Goal: Information Seeking & Learning: Understand process/instructions

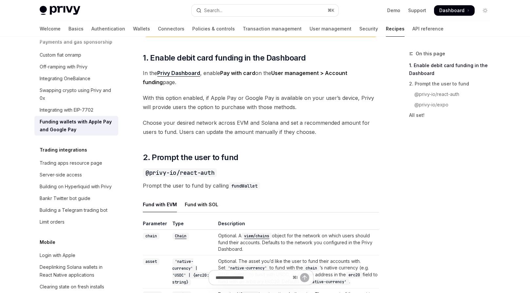
scroll to position [320, 0]
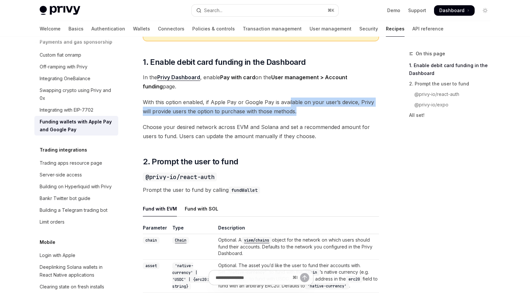
drag, startPoint x: 289, startPoint y: 107, endPoint x: 298, endPoint y: 115, distance: 12.5
click at [298, 115] on span "With this option enabled, if Apple Pay or Google Pay is available on your user’…" at bounding box center [261, 107] width 236 height 18
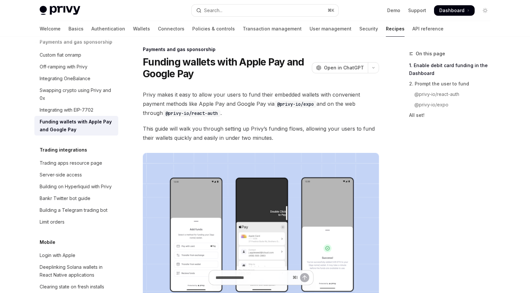
scroll to position [244, 0]
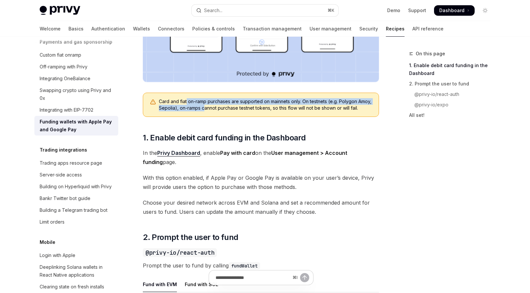
drag, startPoint x: 187, startPoint y: 101, endPoint x: 220, endPoint y: 110, distance: 34.3
click at [220, 110] on div "Card and fiat on-ramp purchases are supported on mainnets only. On testnets (e.…" at bounding box center [265, 104] width 213 height 13
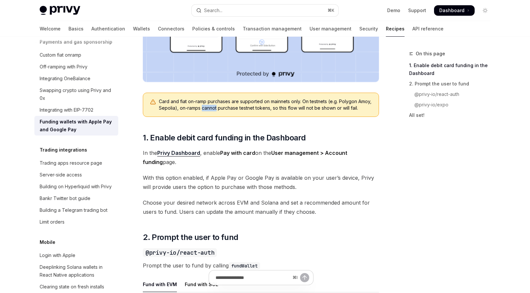
click at [220, 110] on div "Card and fiat on-ramp purchases are supported on mainnets only. On testnets (e.…" at bounding box center [265, 104] width 213 height 13
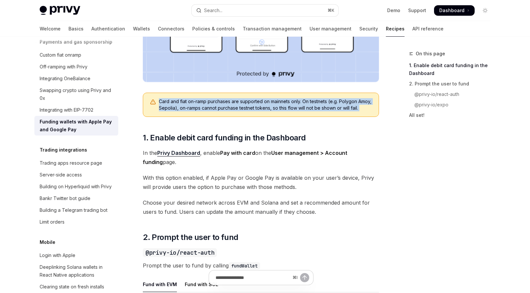
click at [220, 110] on div "Card and fiat on-ramp purchases are supported on mainnets only. On testnets (e.…" at bounding box center [265, 104] width 213 height 13
click at [245, 111] on div "Card and fiat on-ramp purchases are supported on mainnets only. On testnets (e.…" at bounding box center [265, 104] width 213 height 13
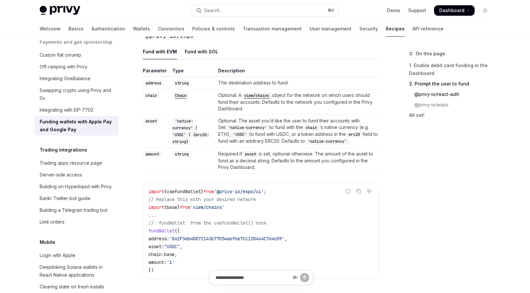
scroll to position [690, 0]
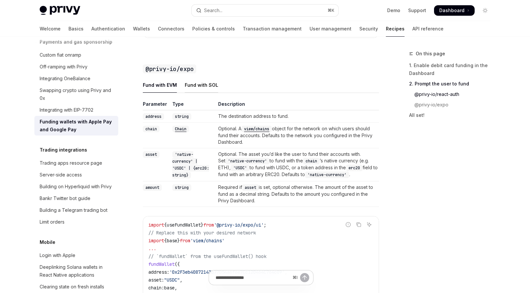
click at [206, 92] on div "Fund with SOL" at bounding box center [201, 84] width 33 height 15
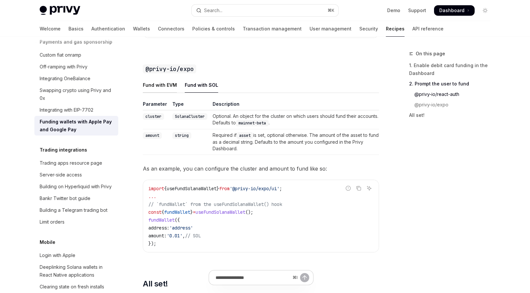
click at [166, 93] on div "Fund with EVM" at bounding box center [160, 84] width 34 height 15
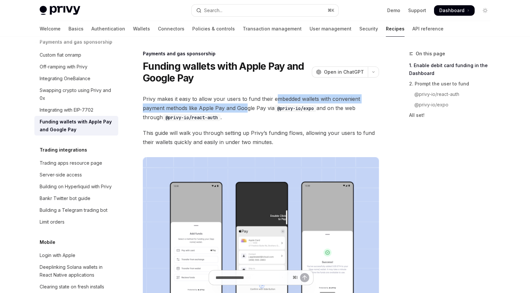
drag, startPoint x: 276, startPoint y: 98, endPoint x: 245, endPoint y: 109, distance: 32.8
click at [245, 109] on span "Privy makes it easy to allow your users to fund their embedded wallets with con…" at bounding box center [261, 108] width 236 height 28
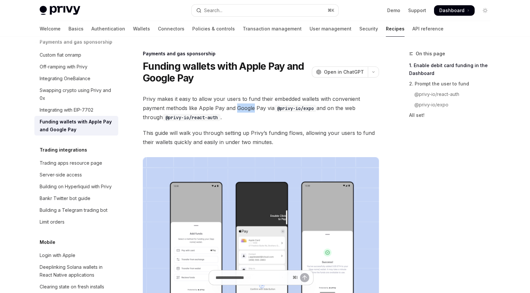
click at [245, 109] on span "Privy makes it easy to allow your users to fund their embedded wallets with con…" at bounding box center [261, 108] width 236 height 28
click at [262, 108] on span "Privy makes it easy to allow your users to fund their embedded wallets with con…" at bounding box center [261, 108] width 236 height 28
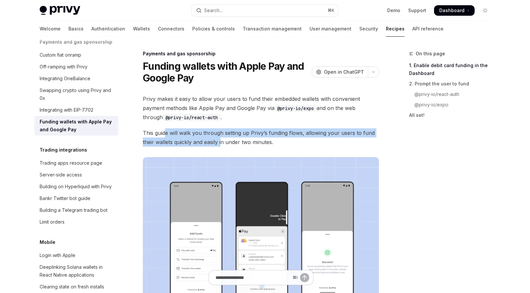
drag, startPoint x: 164, startPoint y: 135, endPoint x: 221, endPoint y: 142, distance: 57.1
click at [221, 142] on span "This guide will walk you through setting up Privy’s funding flows, allowing you…" at bounding box center [261, 137] width 236 height 18
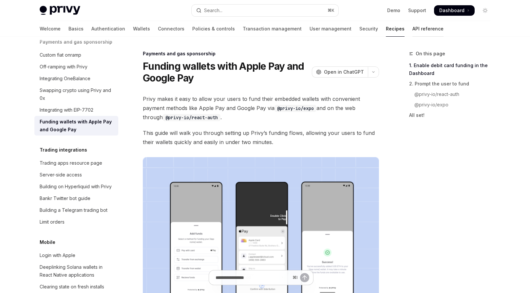
click at [413, 31] on link "API reference" at bounding box center [428, 29] width 31 height 16
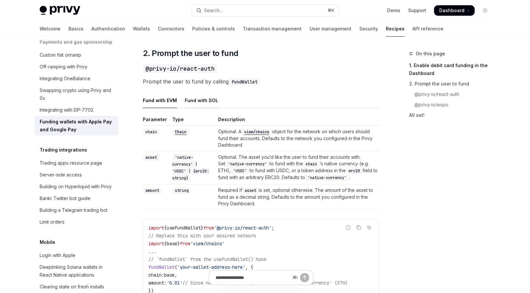
scroll to position [432, 0]
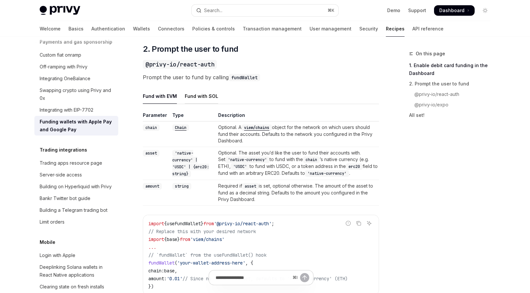
click at [211, 104] on div "Fund with SOL" at bounding box center [201, 95] width 33 height 15
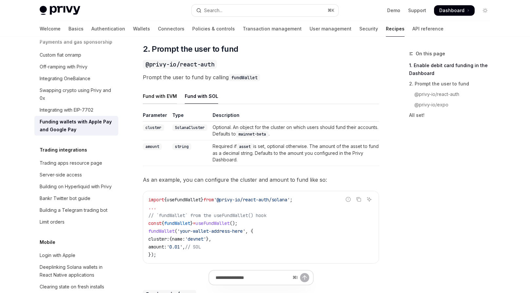
click at [162, 104] on div "Fund with EVM" at bounding box center [160, 95] width 34 height 15
type textarea "*"
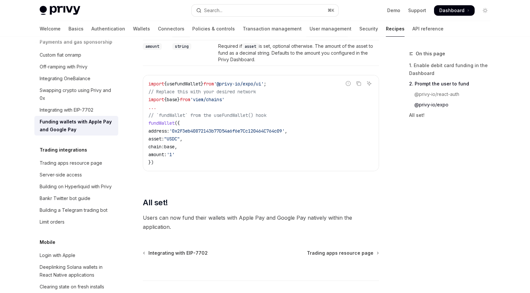
scroll to position [835, 0]
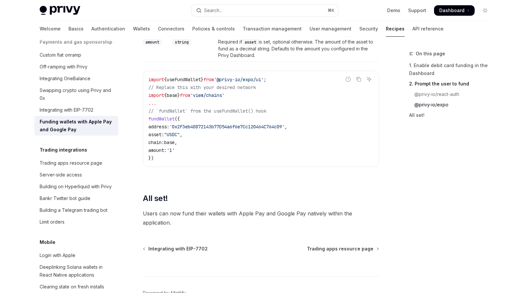
click at [224, 98] on span "'viem/chains'" at bounding box center [207, 95] width 34 height 6
click at [201, 83] on span "useFundWallet" at bounding box center [184, 80] width 34 height 6
copy span "useFundWallet"
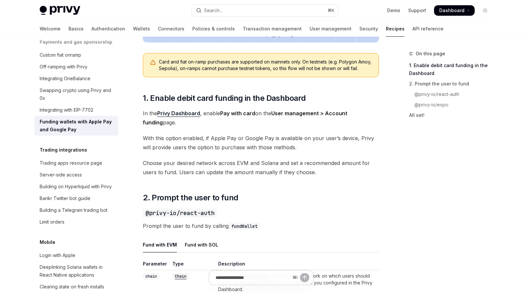
scroll to position [279, 0]
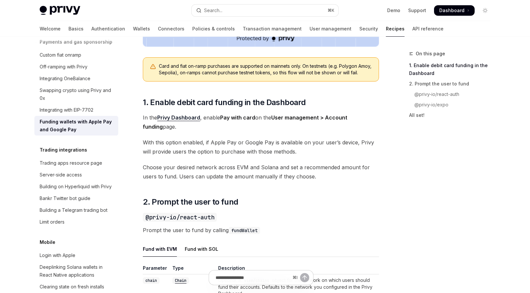
click at [242, 152] on span "With this option enabled, if Apple Pay or Google Pay is available on your user’…" at bounding box center [261, 147] width 236 height 18
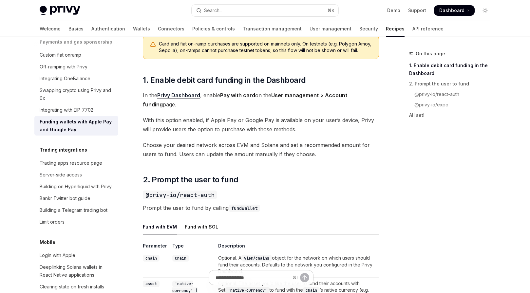
scroll to position [335, 0]
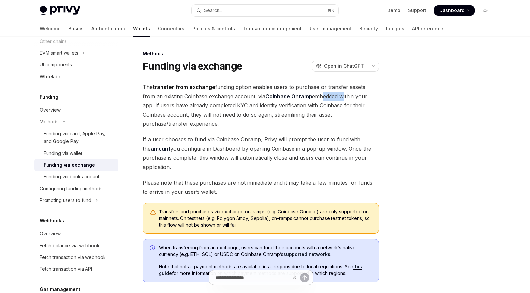
drag, startPoint x: 307, startPoint y: 96, endPoint x: 329, endPoint y: 98, distance: 22.0
click at [328, 98] on span "The transfer from exchange funding option enables users to purchase or transfer…" at bounding box center [261, 106] width 236 height 46
click at [330, 98] on span "The transfer from exchange funding option enables users to purchase or transfer…" at bounding box center [261, 106] width 236 height 46
click at [323, 101] on span "The transfer from exchange funding option enables users to purchase or transfer…" at bounding box center [261, 106] width 236 height 46
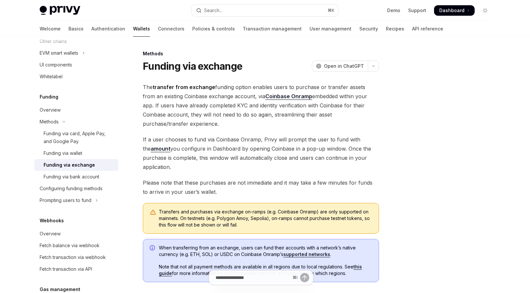
click at [195, 107] on span "The transfer from exchange funding option enables users to purchase or transfer…" at bounding box center [261, 106] width 236 height 46
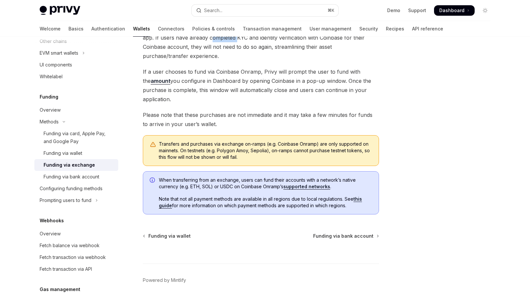
scroll to position [95, 0]
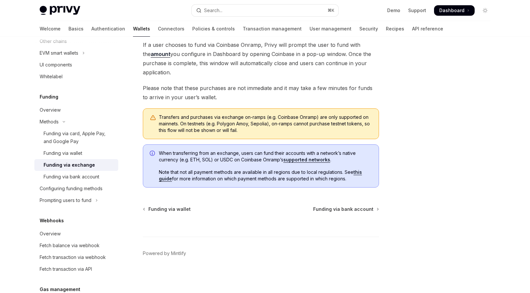
click at [217, 109] on div "Transfers and purchases via exchange on-ramps (e.g. Coinbase Onramp) are only s…" at bounding box center [261, 123] width 236 height 31
click at [217, 116] on span "Transfers and purchases via exchange on-ramps (e.g. Coinbase Onramp) are only s…" at bounding box center [265, 124] width 213 height 20
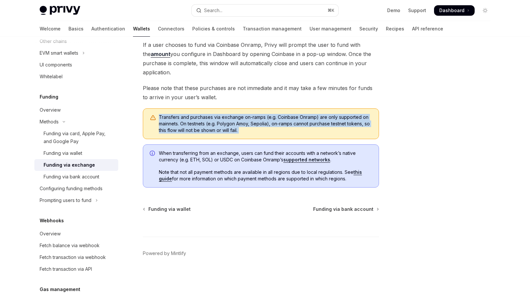
click at [217, 116] on span "Transfers and purchases via exchange on-ramps (e.g. Coinbase Onramp) are only s…" at bounding box center [265, 124] width 213 height 20
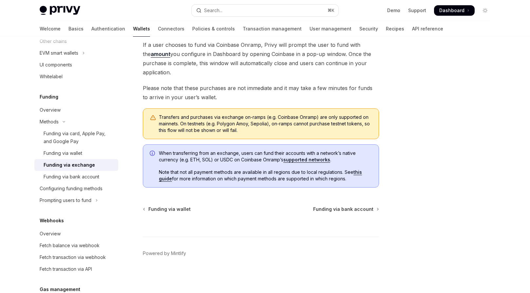
click at [222, 95] on span "Please note that these purchases are not immediate and it may take a few minute…" at bounding box center [261, 93] width 236 height 18
click at [228, 90] on span "Please note that these purchases are not immediate and it may take a few minute…" at bounding box center [261, 93] width 236 height 18
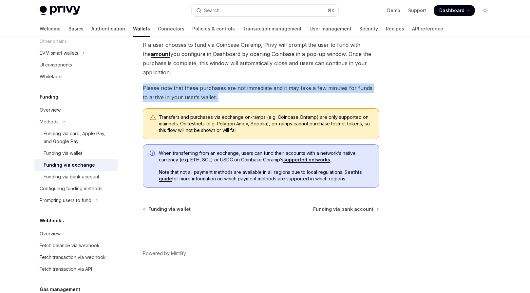
click at [228, 90] on span "Please note that these purchases are not immediate and it may take a few minute…" at bounding box center [261, 93] width 236 height 18
click at [270, 83] on div "The transfer from exchange funding option enables users to purchase or transfer…" at bounding box center [261, 88] width 236 height 200
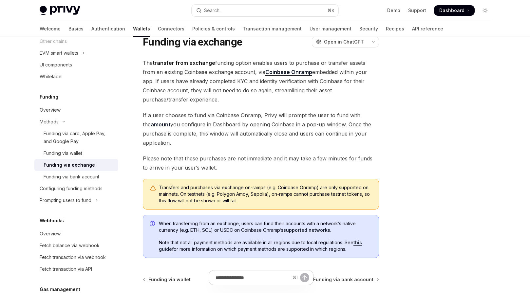
scroll to position [13, 0]
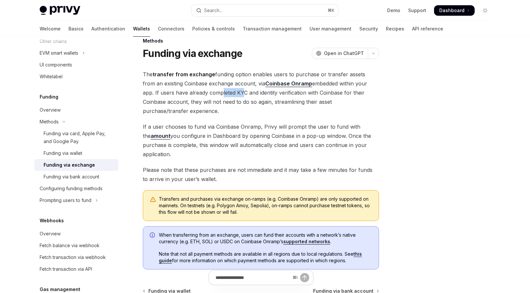
drag, startPoint x: 200, startPoint y: 93, endPoint x: 224, endPoint y: 93, distance: 24.3
click at [224, 93] on span "The transfer from exchange funding option enables users to purchase or transfer…" at bounding box center [261, 93] width 236 height 46
click at [223, 93] on span "The transfer from exchange funding option enables users to purchase or transfer…" at bounding box center [261, 93] width 236 height 46
click at [269, 99] on span "The transfer from exchange funding option enables users to purchase or transfer…" at bounding box center [261, 93] width 236 height 46
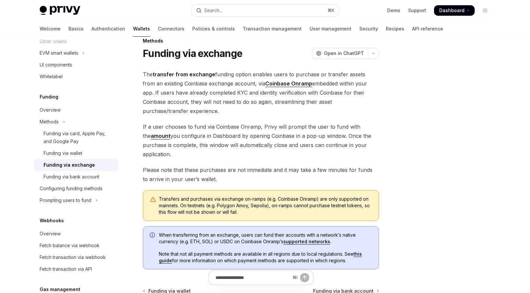
click at [186, 103] on span "The transfer from exchange funding option enables users to purchase or transfer…" at bounding box center [261, 93] width 236 height 46
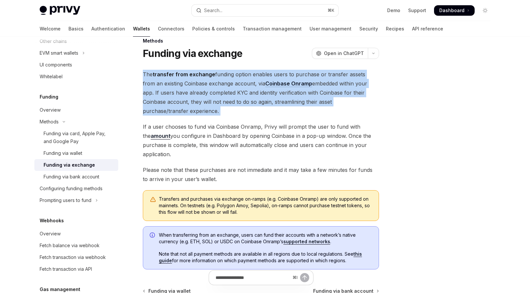
click at [186, 103] on span "The transfer from exchange funding option enables users to purchase or transfer…" at bounding box center [261, 93] width 236 height 46
click at [185, 102] on span "The transfer from exchange funding option enables users to purchase or transfer…" at bounding box center [261, 93] width 236 height 46
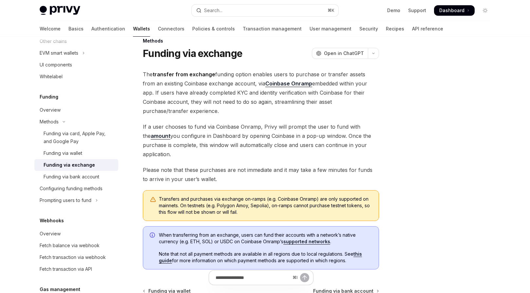
click at [181, 102] on span "The transfer from exchange funding option enables users to purchase or transfer…" at bounding box center [261, 93] width 236 height 46
click at [195, 103] on span "The transfer from exchange funding option enables users to purchase or transfer…" at bounding box center [261, 93] width 236 height 46
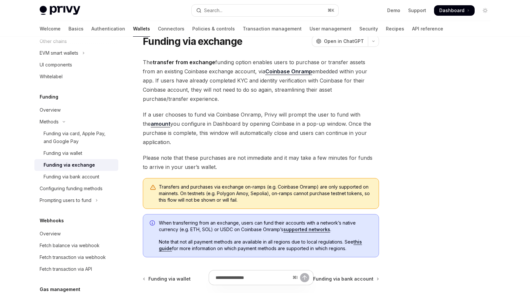
scroll to position [54, 0]
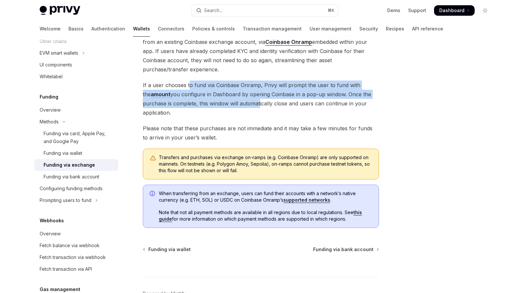
drag, startPoint x: 189, startPoint y: 87, endPoint x: 257, endPoint y: 105, distance: 70.5
click at [257, 105] on span "If a user chooses to fund via Coinbase Onramp, Privy will prompt the user to fu…" at bounding box center [261, 99] width 236 height 37
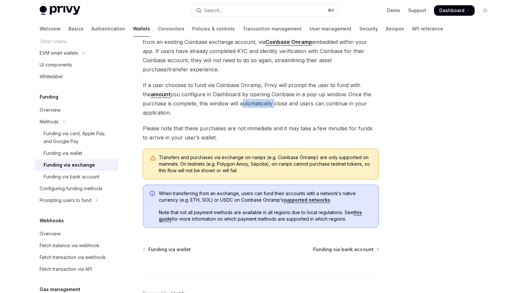
click at [257, 105] on span "If a user chooses to fund via Coinbase Onramp, Privy will prompt the user to fu…" at bounding box center [261, 99] width 236 height 37
click at [246, 95] on span "If a user chooses to fund via Coinbase Onramp, Privy will prompt the user to fu…" at bounding box center [261, 99] width 236 height 37
click at [247, 95] on span "If a user chooses to fund via Coinbase Onramp, Privy will prompt the user to fu…" at bounding box center [261, 99] width 236 height 37
click at [265, 95] on span "If a user chooses to fund via Coinbase Onramp, Privy will prompt the user to fu…" at bounding box center [261, 99] width 236 height 37
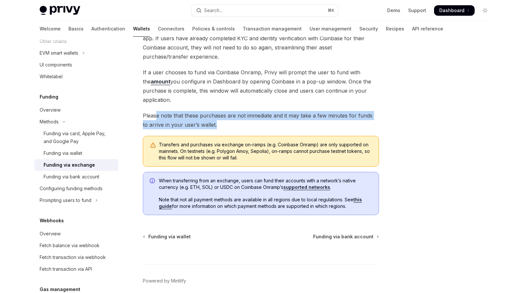
drag, startPoint x: 158, startPoint y: 117, endPoint x: 218, endPoint y: 125, distance: 61.2
click at [218, 125] on span "Please note that these purchases are not immediate and it may take a few minute…" at bounding box center [261, 120] width 236 height 18
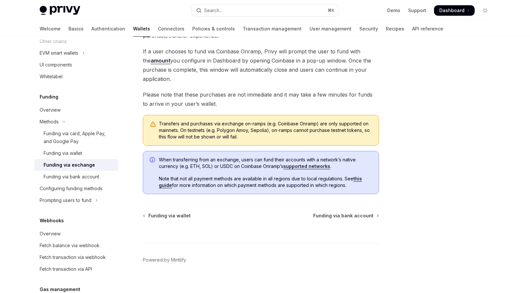
scroll to position [95, 0]
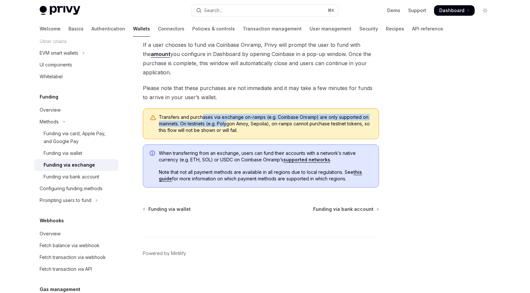
drag, startPoint x: 206, startPoint y: 118, endPoint x: 231, endPoint y: 125, distance: 25.3
click at [230, 124] on span "Transfers and purchases via exchange on-ramps (e.g. Coinbase Onramp) are only s…" at bounding box center [265, 124] width 213 height 20
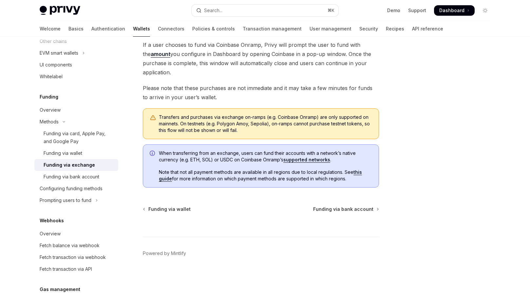
click at [237, 128] on span "Transfers and purchases via exchange on-ramps (e.g. Coinbase Onramp) are only s…" at bounding box center [265, 124] width 213 height 20
click at [61, 153] on div "Funding via wallet" at bounding box center [63, 153] width 39 height 8
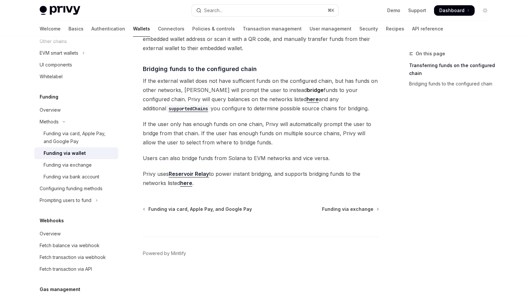
scroll to position [78, 0]
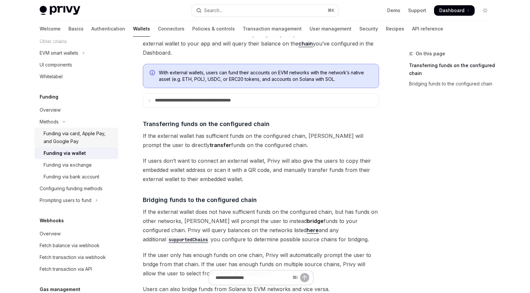
click at [86, 139] on div "Funding via card, Apple Pay, and Google Pay" at bounding box center [79, 138] width 71 height 16
type textarea "*"
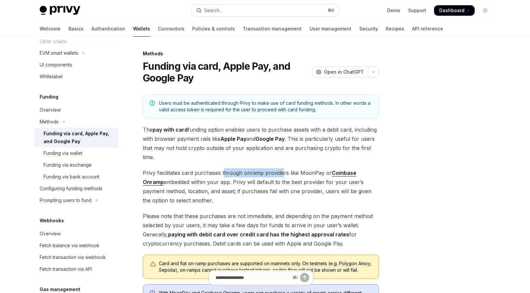
drag, startPoint x: 226, startPoint y: 172, endPoint x: 281, endPoint y: 171, distance: 55.1
click at [281, 171] on span "Privy facilitates card purchases through onramp providers like MoonPay or Coinb…" at bounding box center [261, 186] width 236 height 37
click at [242, 182] on span "Privy facilitates card purchases through onramp providers like MoonPay or Coinb…" at bounding box center [261, 186] width 236 height 37
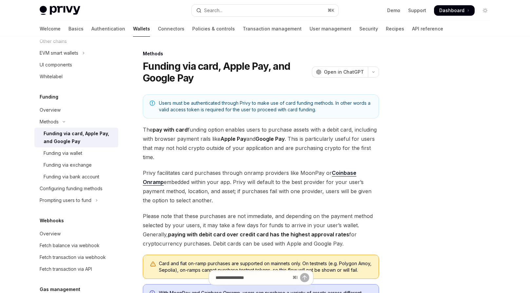
click at [216, 183] on span "Privy facilitates card purchases through onramp providers like MoonPay or Coinb…" at bounding box center [261, 186] width 236 height 37
click at [241, 180] on span "Privy facilitates card purchases through onramp providers like MoonPay or Coinb…" at bounding box center [261, 186] width 236 height 37
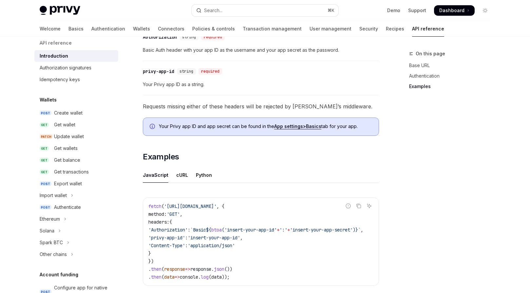
scroll to position [232, 0]
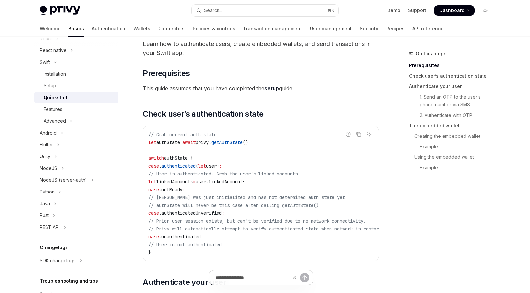
scroll to position [137, 0]
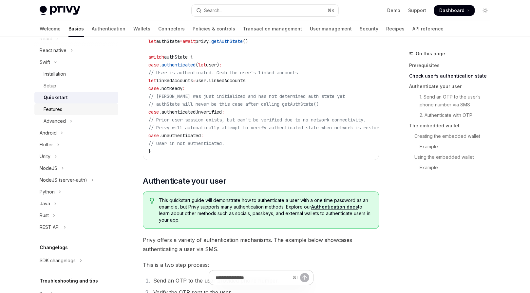
click at [85, 113] on div "Features" at bounding box center [79, 110] width 71 height 8
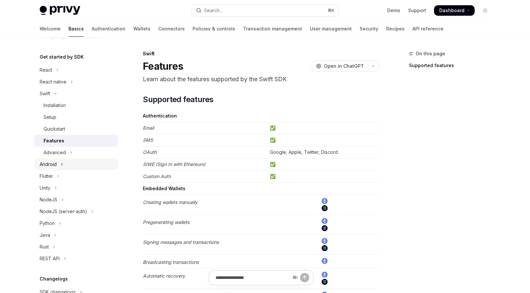
scroll to position [40, 0]
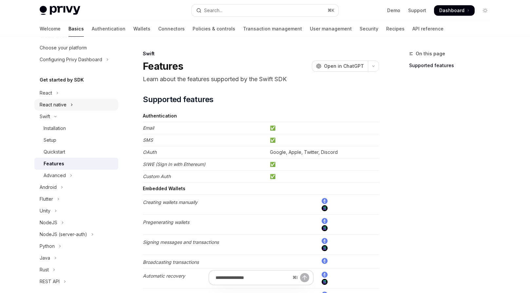
click at [76, 105] on button "React native" at bounding box center [76, 105] width 84 height 12
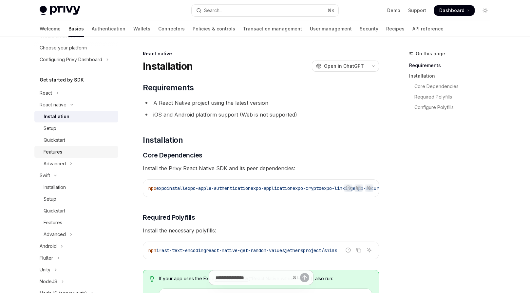
click at [76, 149] on div "Features" at bounding box center [79, 152] width 71 height 8
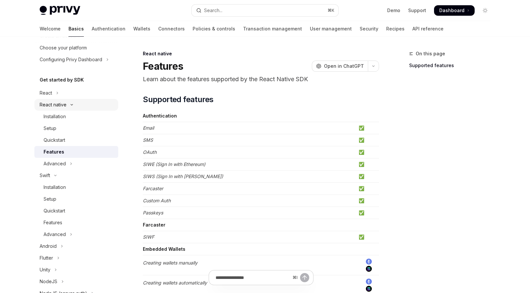
click at [69, 105] on icon "Toggle React native section" at bounding box center [72, 105] width 8 height 3
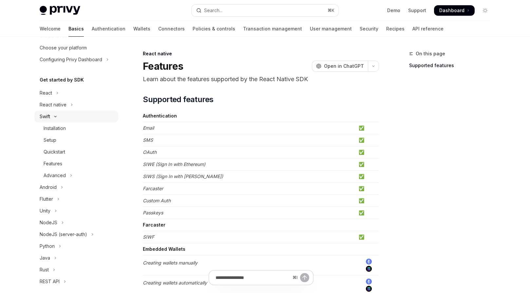
click at [72, 114] on button "Swift" at bounding box center [76, 117] width 84 height 12
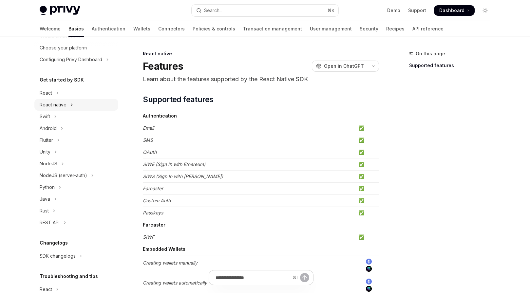
click at [71, 107] on icon "Toggle React native section" at bounding box center [71, 105] width 3 height 8
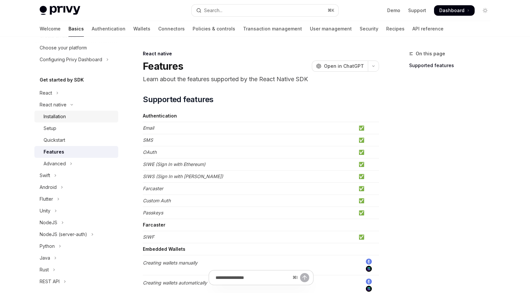
click at [73, 118] on div "Installation" at bounding box center [79, 117] width 71 height 8
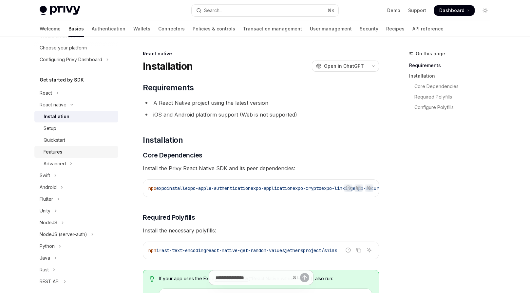
click at [69, 152] on div "Features" at bounding box center [79, 152] width 71 height 8
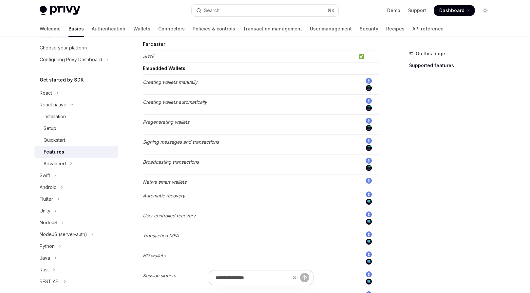
scroll to position [387, 0]
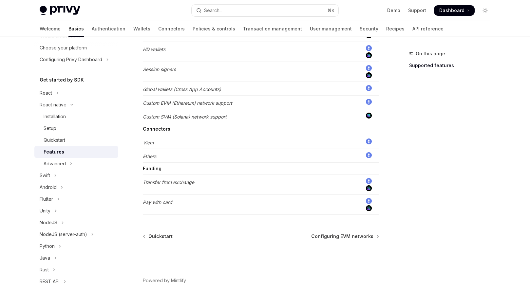
click at [173, 184] on em "Transfer from exchange" at bounding box center [168, 183] width 51 height 6
click at [191, 180] on em "Transfer from exchange" at bounding box center [168, 183] width 51 height 6
click at [164, 201] on em "Pay with card" at bounding box center [157, 203] width 29 height 6
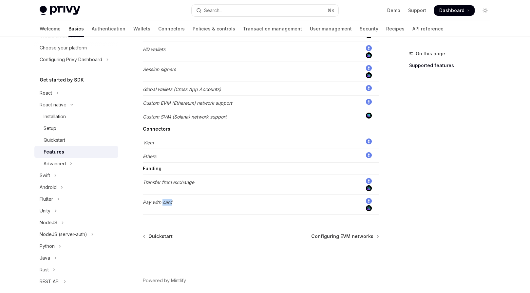
click at [164, 201] on em "Pay with card" at bounding box center [157, 203] width 29 height 6
click at [183, 178] on td "Transfer from exchange" at bounding box center [249, 185] width 213 height 20
click at [184, 182] on em "Transfer from exchange" at bounding box center [168, 183] width 51 height 6
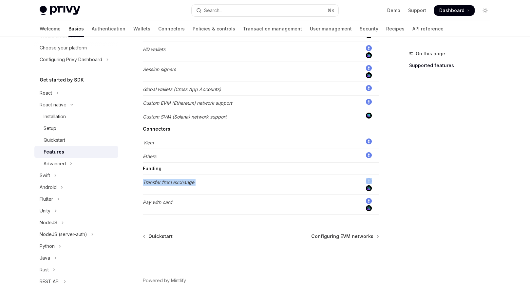
click at [184, 182] on em "Transfer from exchange" at bounding box center [168, 183] width 51 height 6
click at [198, 180] on td "Transfer from exchange" at bounding box center [249, 185] width 213 height 20
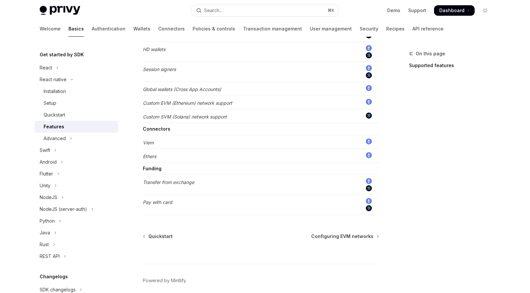
scroll to position [69, 0]
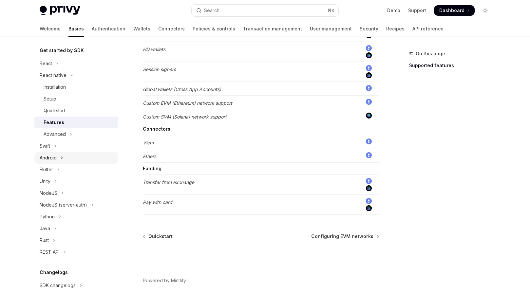
click at [88, 161] on button "Android" at bounding box center [76, 158] width 84 height 12
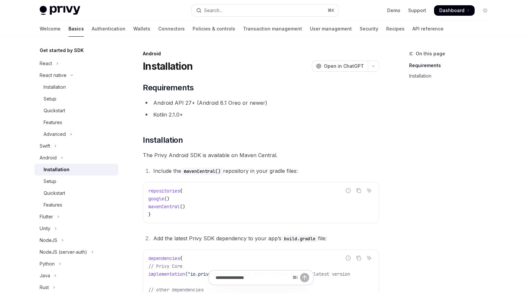
scroll to position [70, 0]
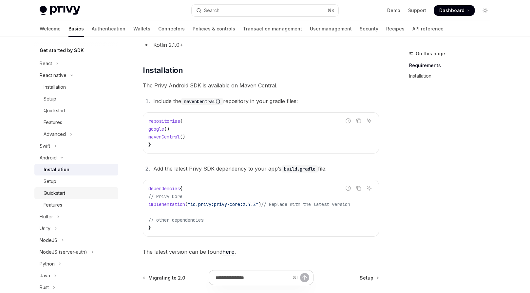
click at [71, 197] on div "Quickstart" at bounding box center [79, 193] width 71 height 8
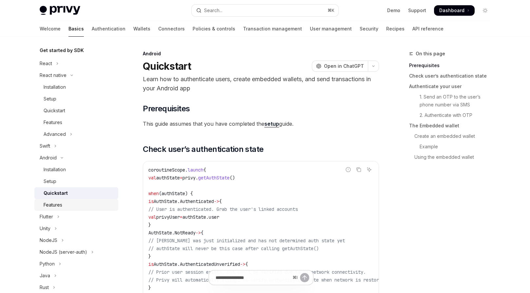
click at [70, 207] on div "Features" at bounding box center [79, 205] width 71 height 8
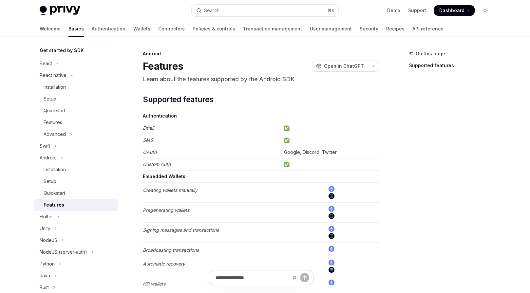
scroll to position [103, 0]
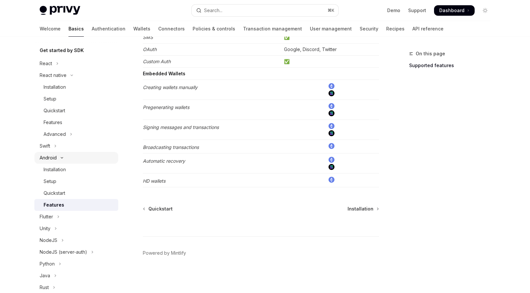
click at [77, 160] on button "Android" at bounding box center [76, 158] width 84 height 12
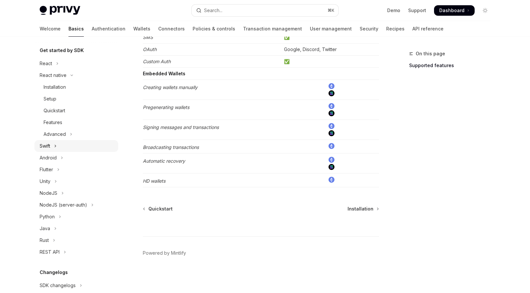
click at [77, 148] on button "Swift" at bounding box center [76, 146] width 84 height 12
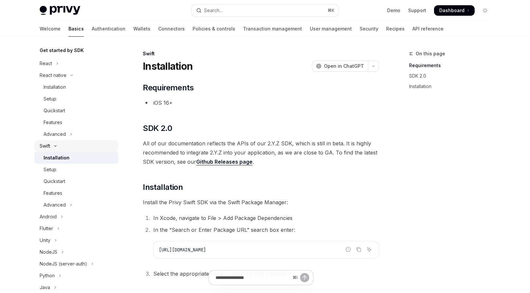
click at [77, 148] on button "Swift" at bounding box center [76, 146] width 84 height 12
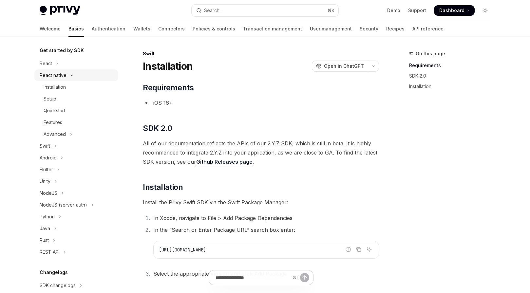
click at [76, 76] on button "React native" at bounding box center [76, 75] width 84 height 12
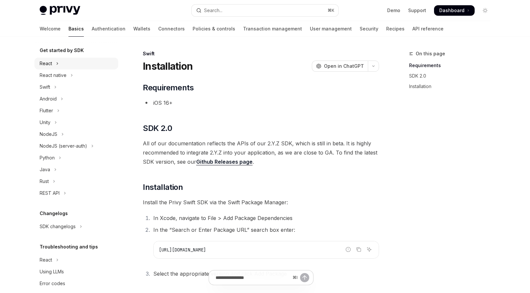
click at [76, 62] on button "React" at bounding box center [76, 64] width 84 height 12
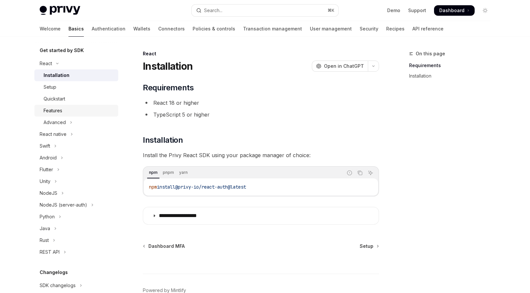
click at [72, 109] on div "Features" at bounding box center [79, 111] width 71 height 8
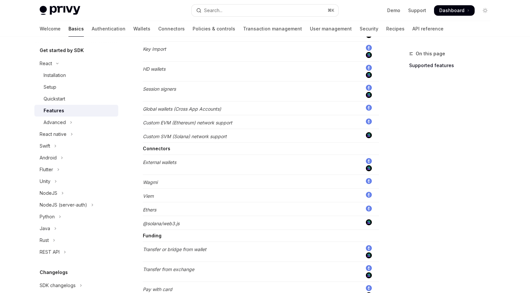
scroll to position [534, 0]
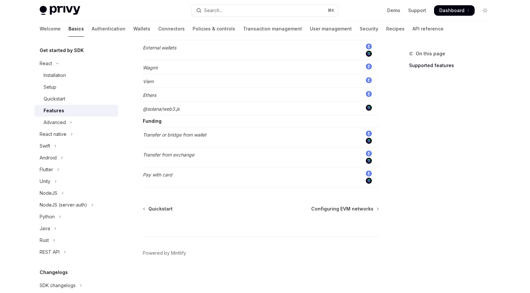
click at [153, 173] on em "Pay with card" at bounding box center [157, 175] width 29 height 6
click at [165, 149] on td "Transfer from exchange" at bounding box center [249, 157] width 213 height 20
click at [165, 153] on em "Transfer from exchange" at bounding box center [168, 155] width 51 height 6
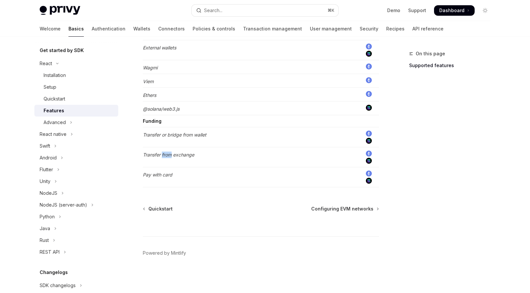
click at [165, 153] on em "Transfer from exchange" at bounding box center [168, 155] width 51 height 6
click at [176, 135] on em "Transfer or bridge from wallet" at bounding box center [175, 135] width 64 height 6
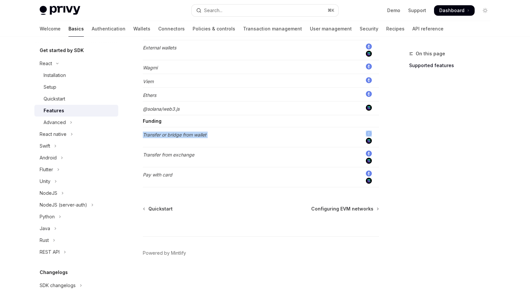
click at [211, 134] on td "Transfer or bridge from wallet" at bounding box center [249, 137] width 213 height 20
click at [188, 155] on em "Transfer from exchange" at bounding box center [168, 155] width 51 height 6
click at [233, 149] on td "Transfer from exchange" at bounding box center [249, 157] width 213 height 20
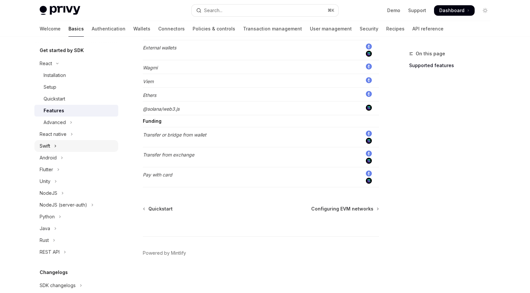
click at [68, 147] on button "Swift" at bounding box center [76, 146] width 84 height 12
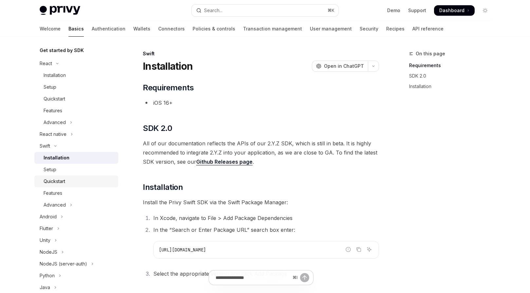
click at [64, 187] on link "Quickstart" at bounding box center [76, 182] width 84 height 12
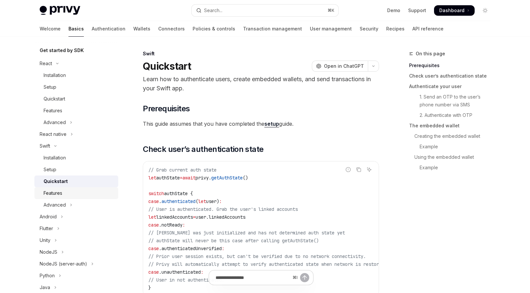
click at [65, 190] on div "Features" at bounding box center [79, 193] width 71 height 8
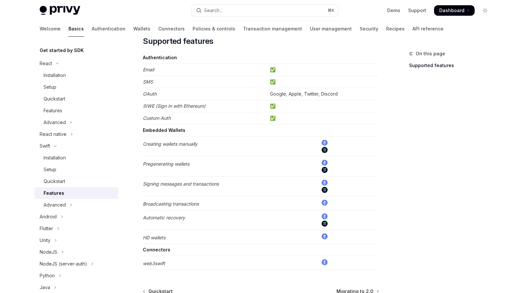
scroll to position [33, 0]
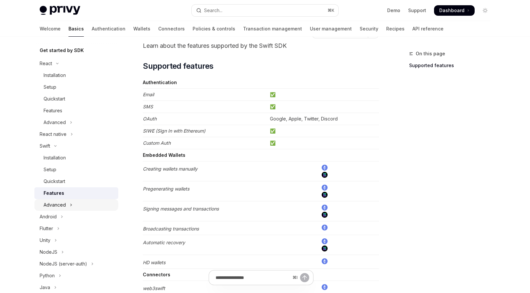
click at [87, 205] on button "Advanced" at bounding box center [76, 205] width 84 height 12
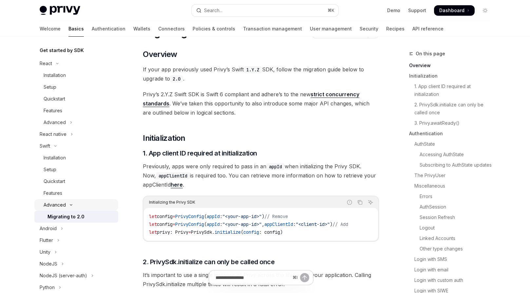
click at [87, 206] on button "Advanced" at bounding box center [76, 205] width 84 height 12
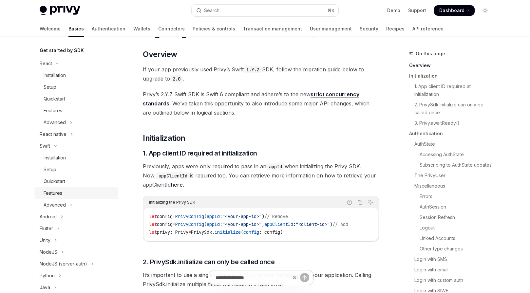
click at [76, 192] on div "Features" at bounding box center [79, 193] width 71 height 8
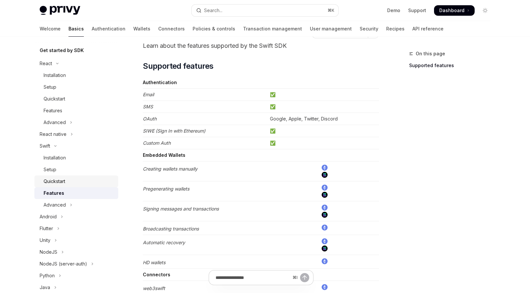
click at [73, 180] on div "Quickstart" at bounding box center [79, 182] width 71 height 8
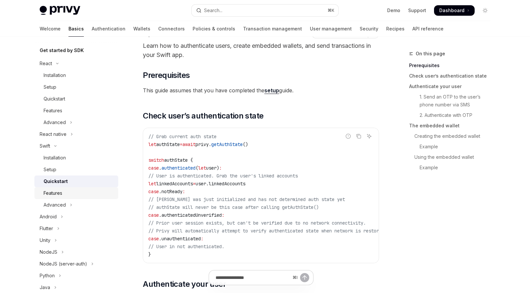
click at [69, 190] on div "Features" at bounding box center [79, 193] width 71 height 8
type textarea "*"
